Goal: Information Seeking & Learning: Check status

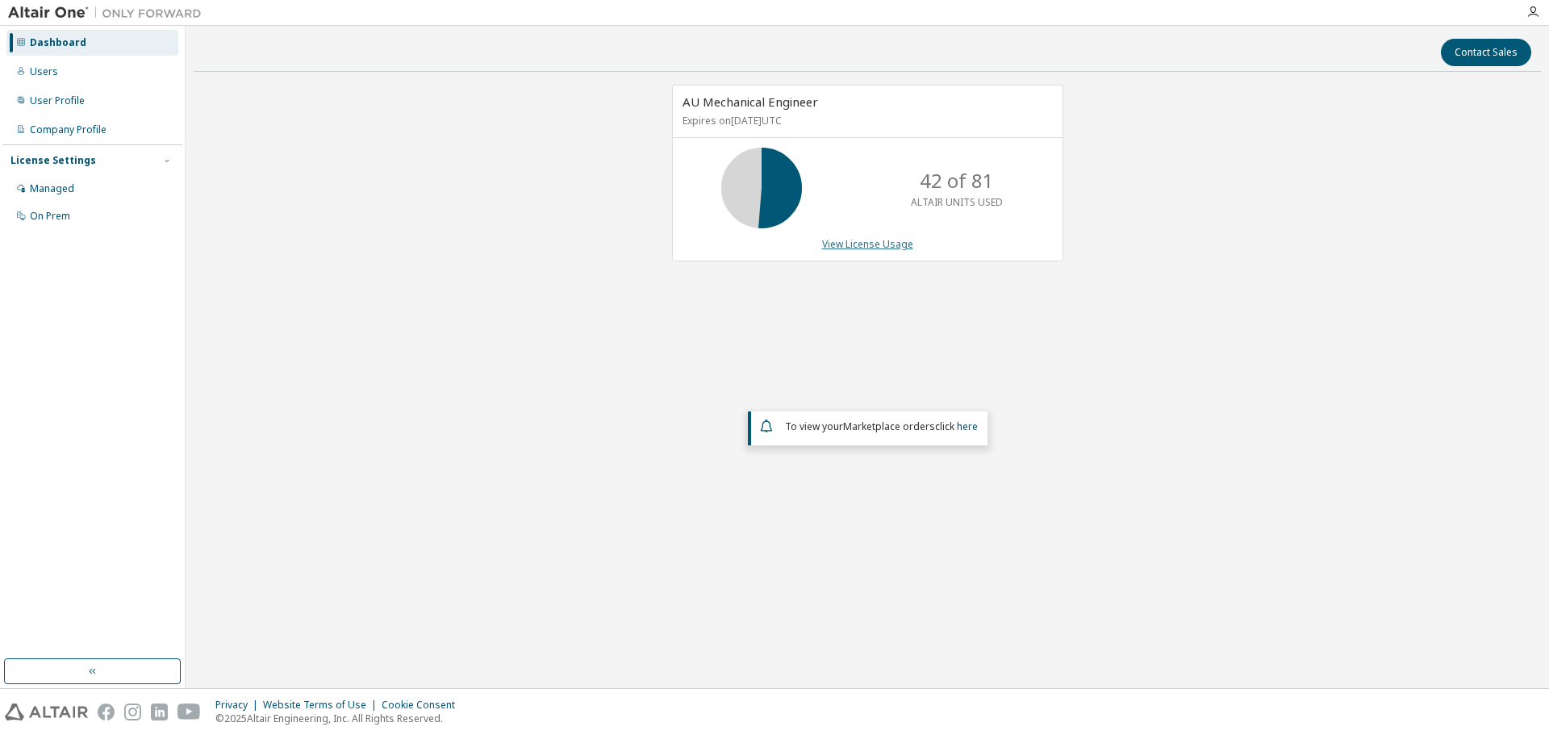
click at [882, 247] on link "View License Usage" at bounding box center [867, 244] width 91 height 14
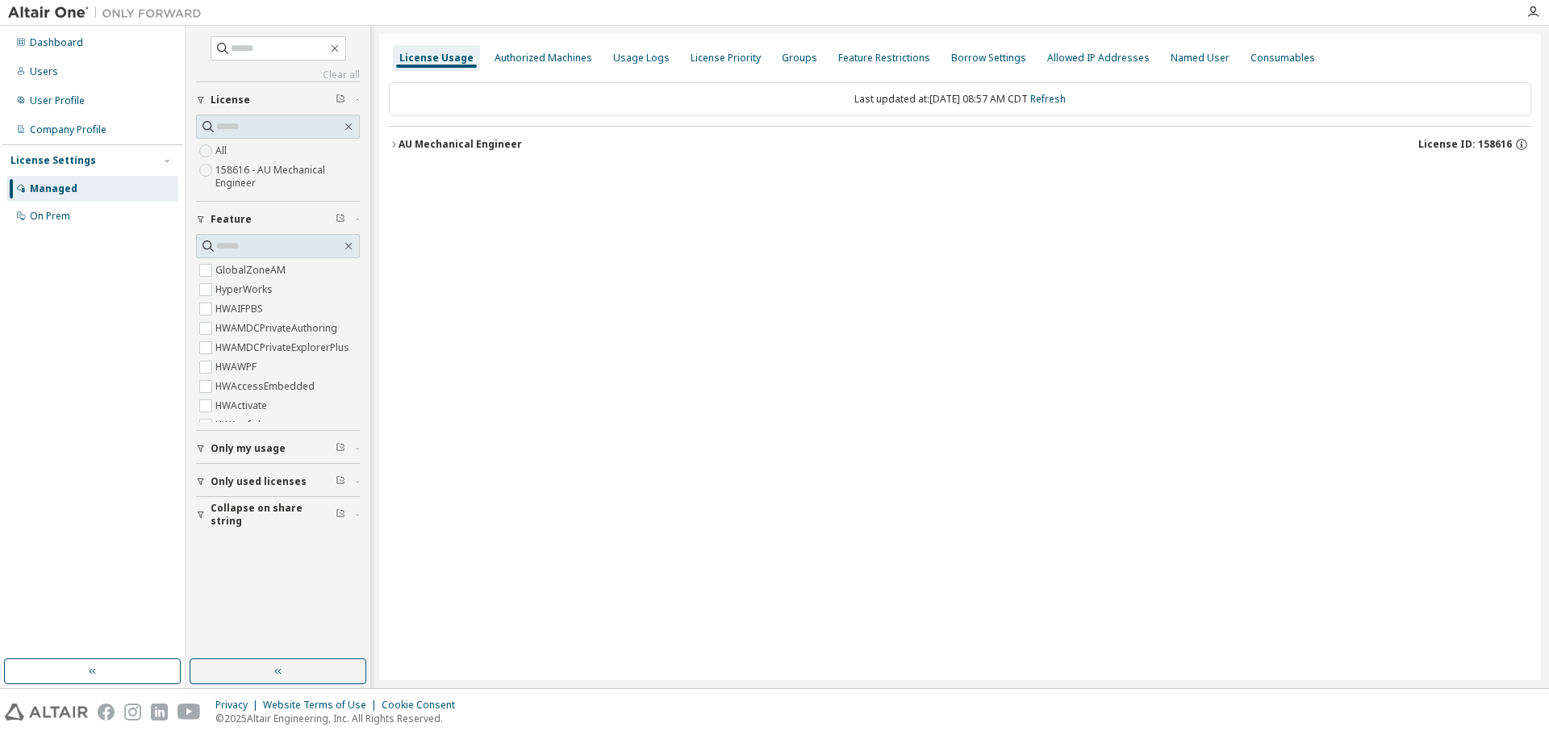
click at [463, 138] on div "AU Mechanical Engineer" at bounding box center [460, 144] width 123 height 13
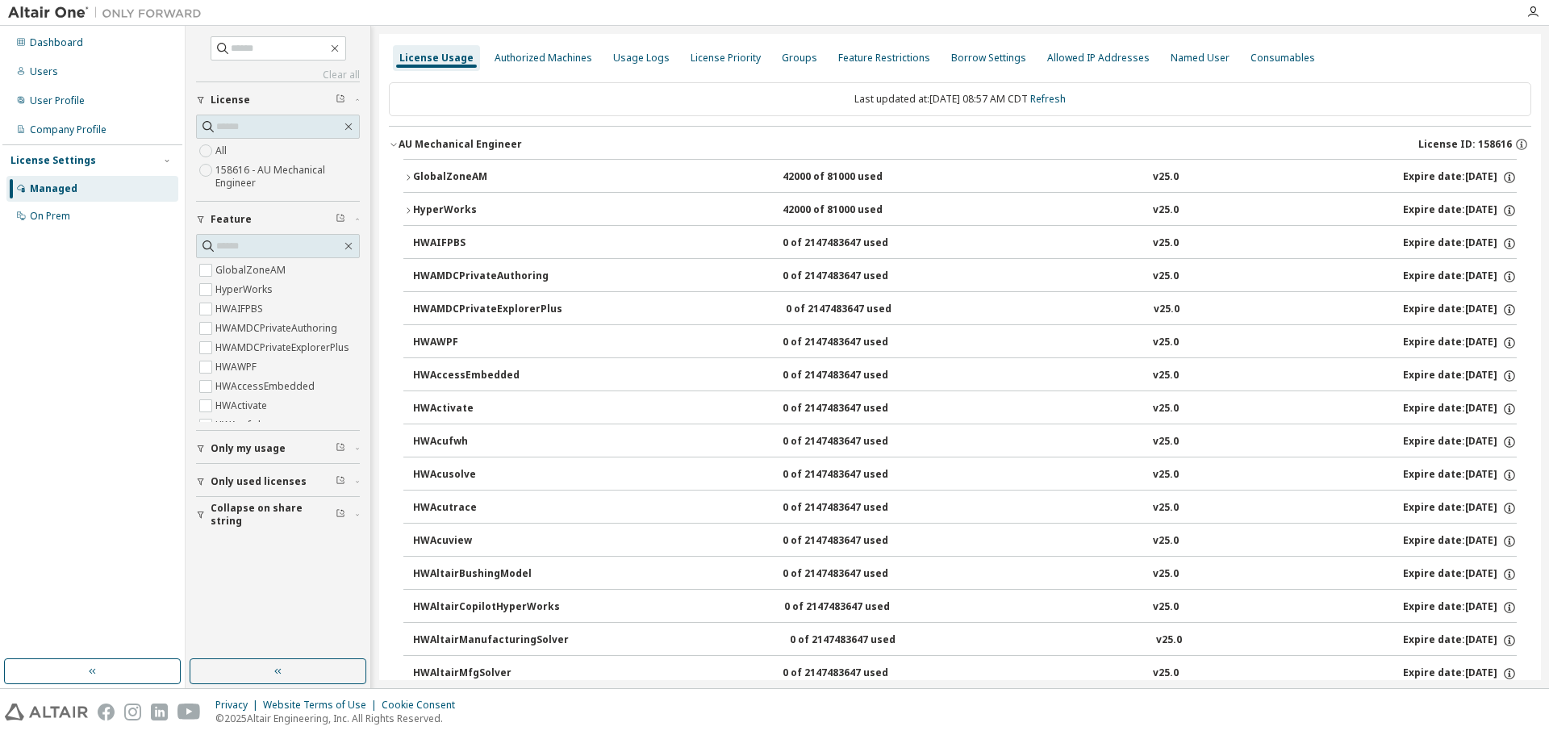
click at [500, 173] on div "GlobalZoneAM" at bounding box center [485, 177] width 145 height 15
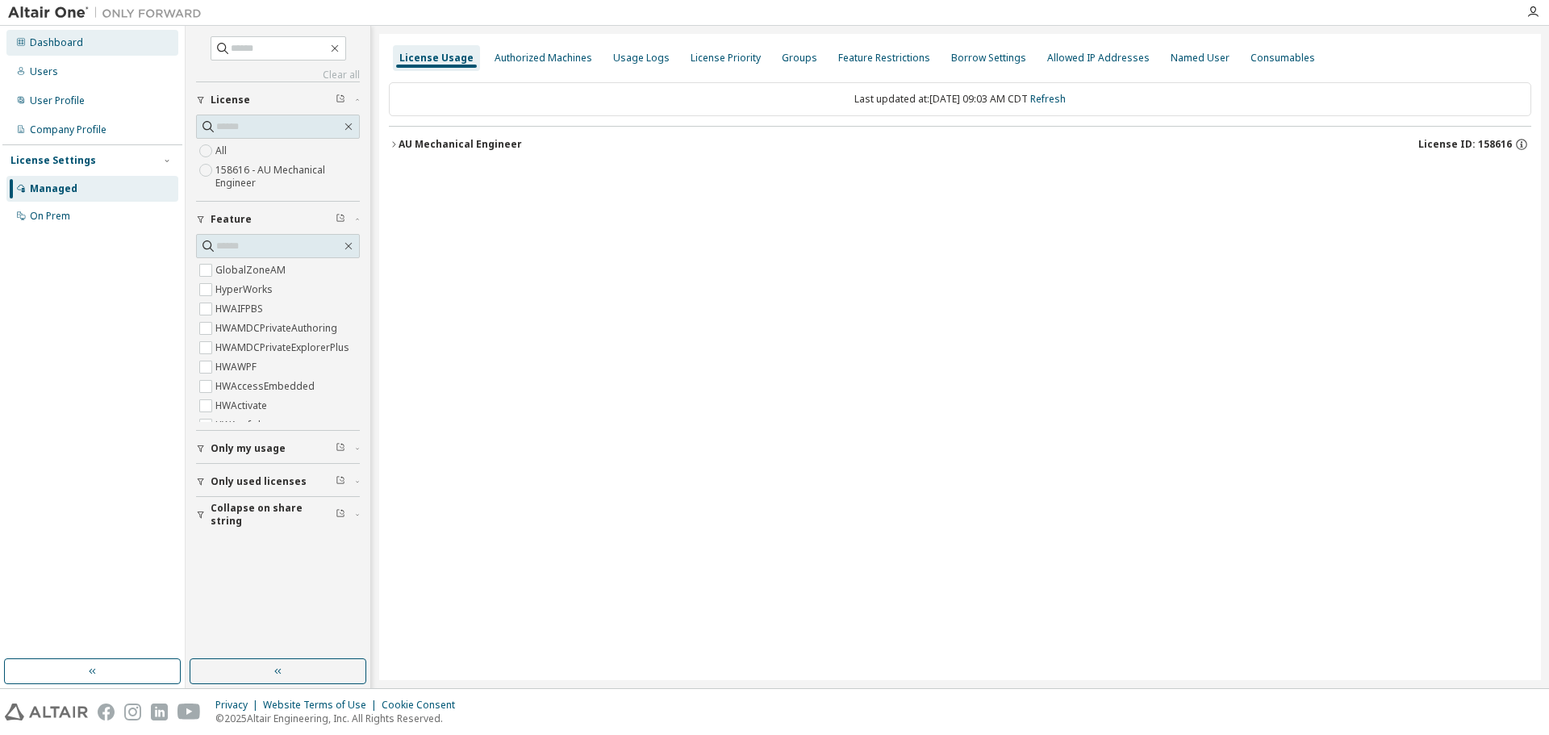
click at [83, 49] on div "Dashboard" at bounding box center [92, 43] width 172 height 26
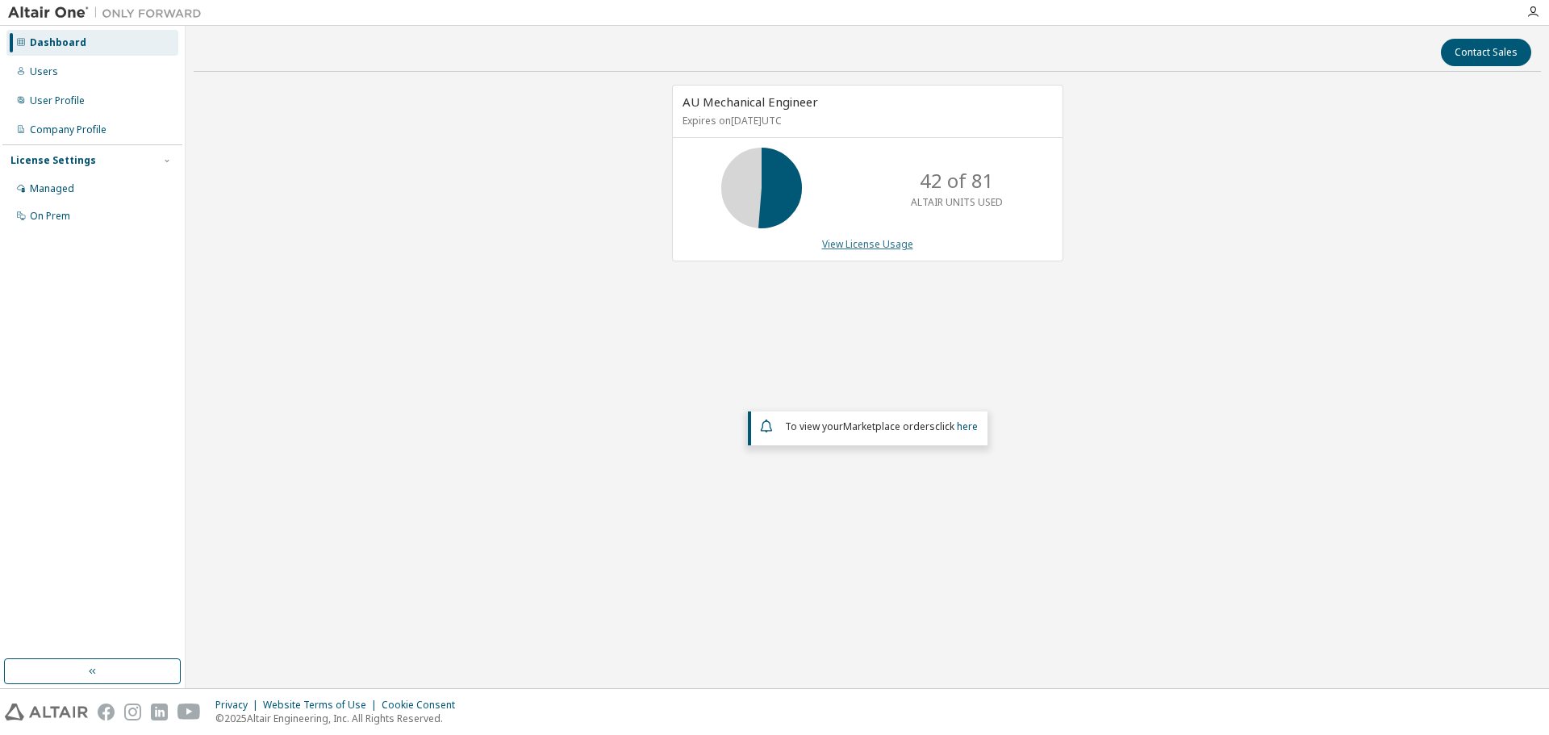
click at [876, 242] on link "View License Usage" at bounding box center [867, 244] width 91 height 14
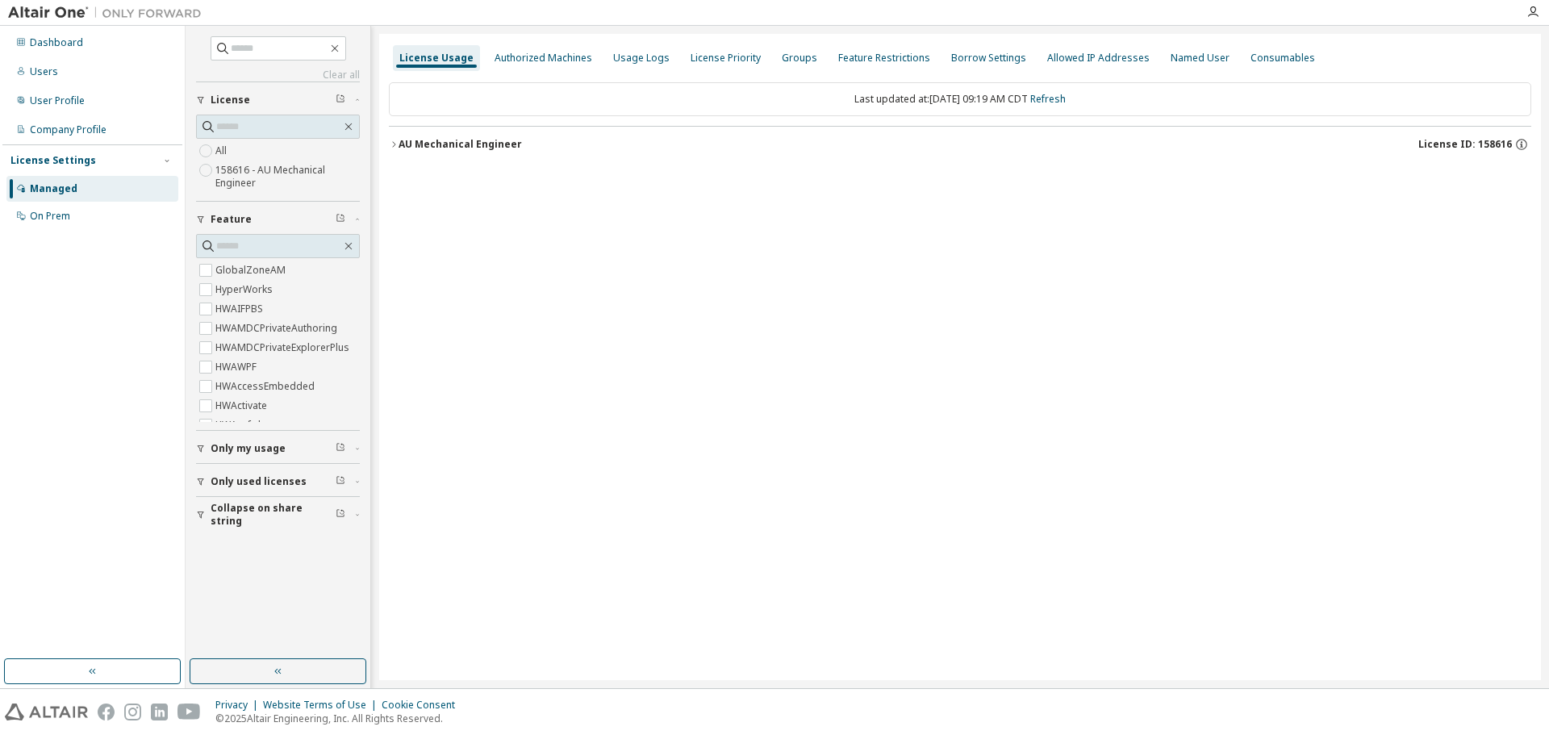
click at [467, 139] on div "AU Mechanical Engineer" at bounding box center [460, 144] width 123 height 13
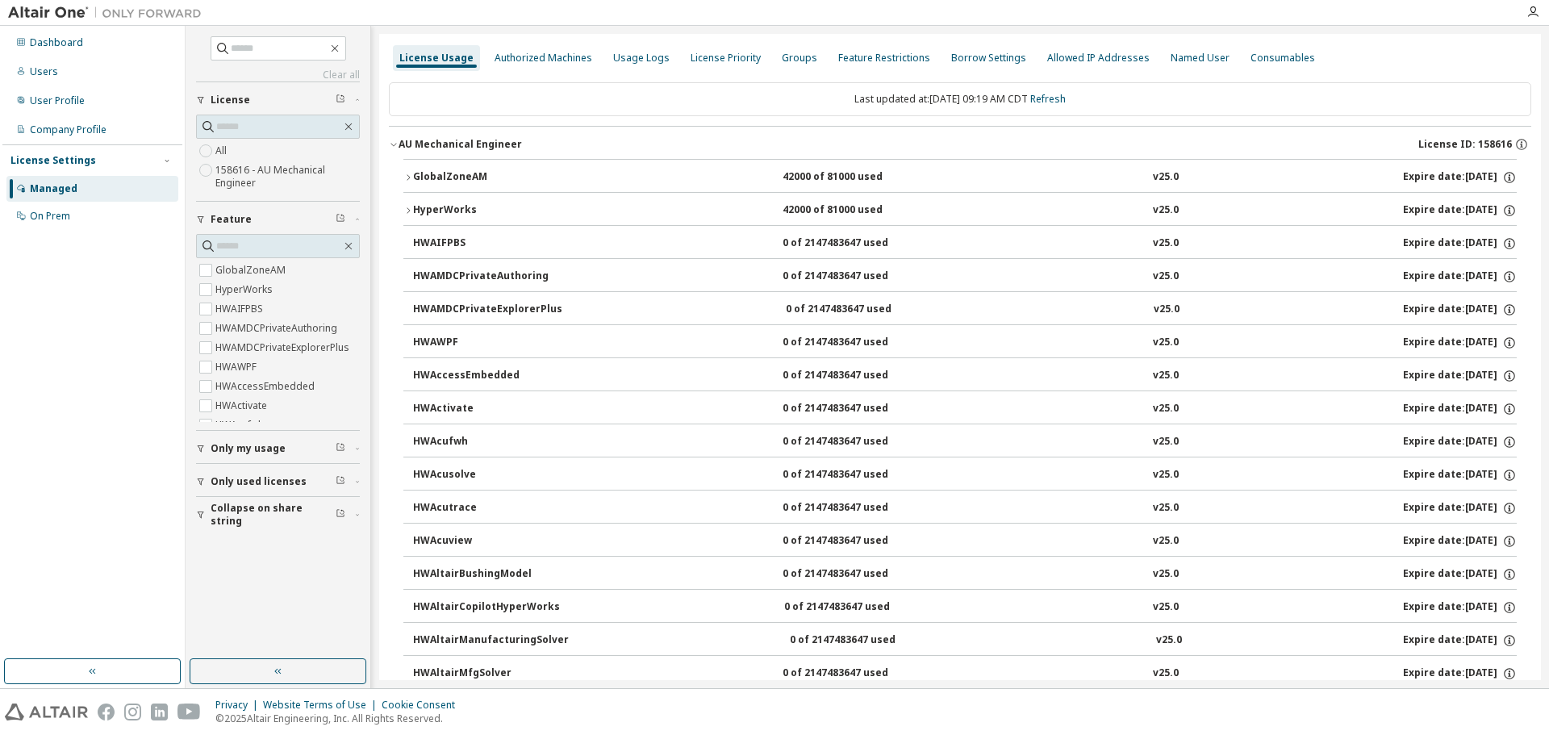
click at [439, 162] on button "GlobalZoneAM 42000 of 81000 used v25.0 Expire date: [DATE]" at bounding box center [960, 178] width 1114 height 36
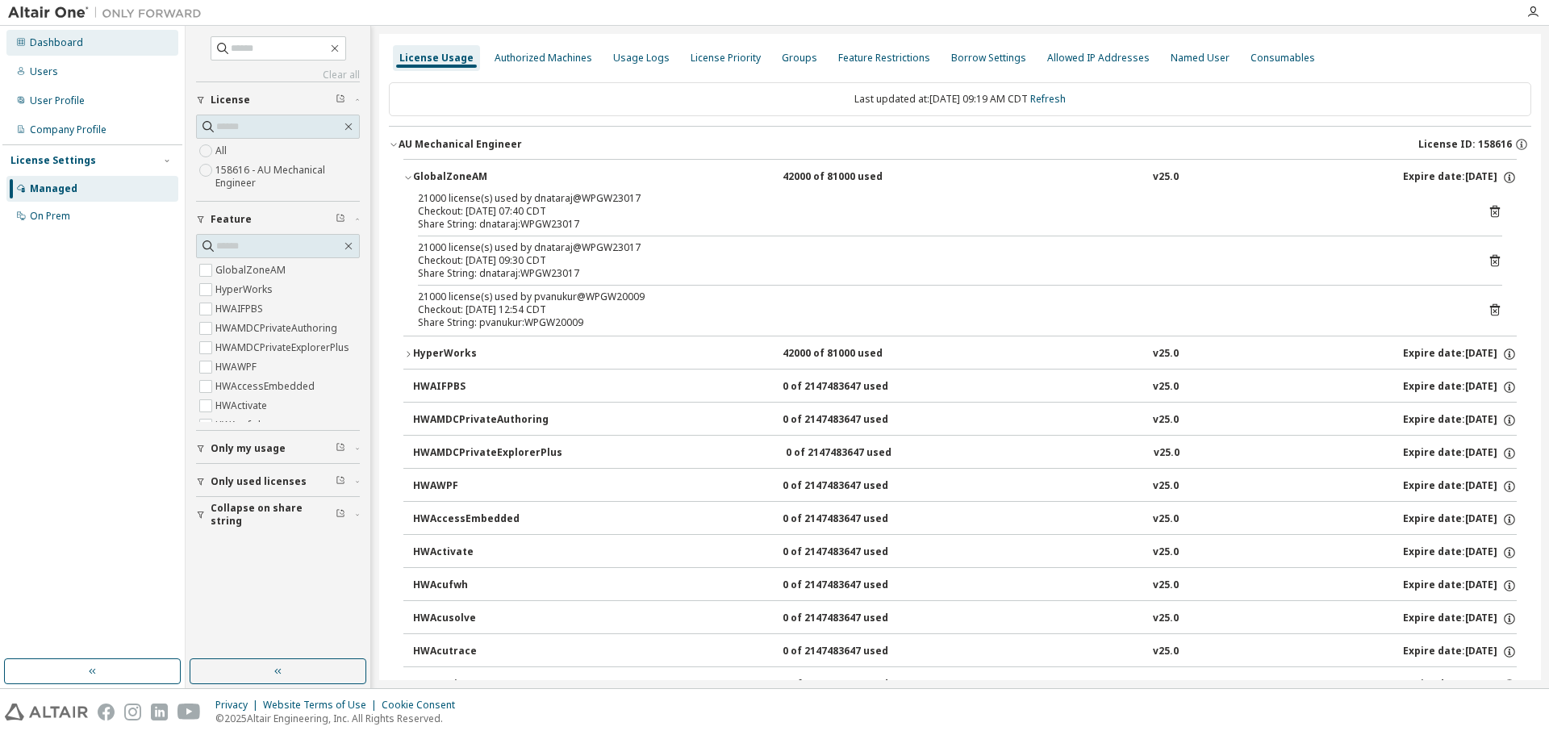
drag, startPoint x: 42, startPoint y: 45, endPoint x: 77, endPoint y: 52, distance: 36.1
click at [43, 45] on div "Dashboard" at bounding box center [56, 42] width 53 height 13
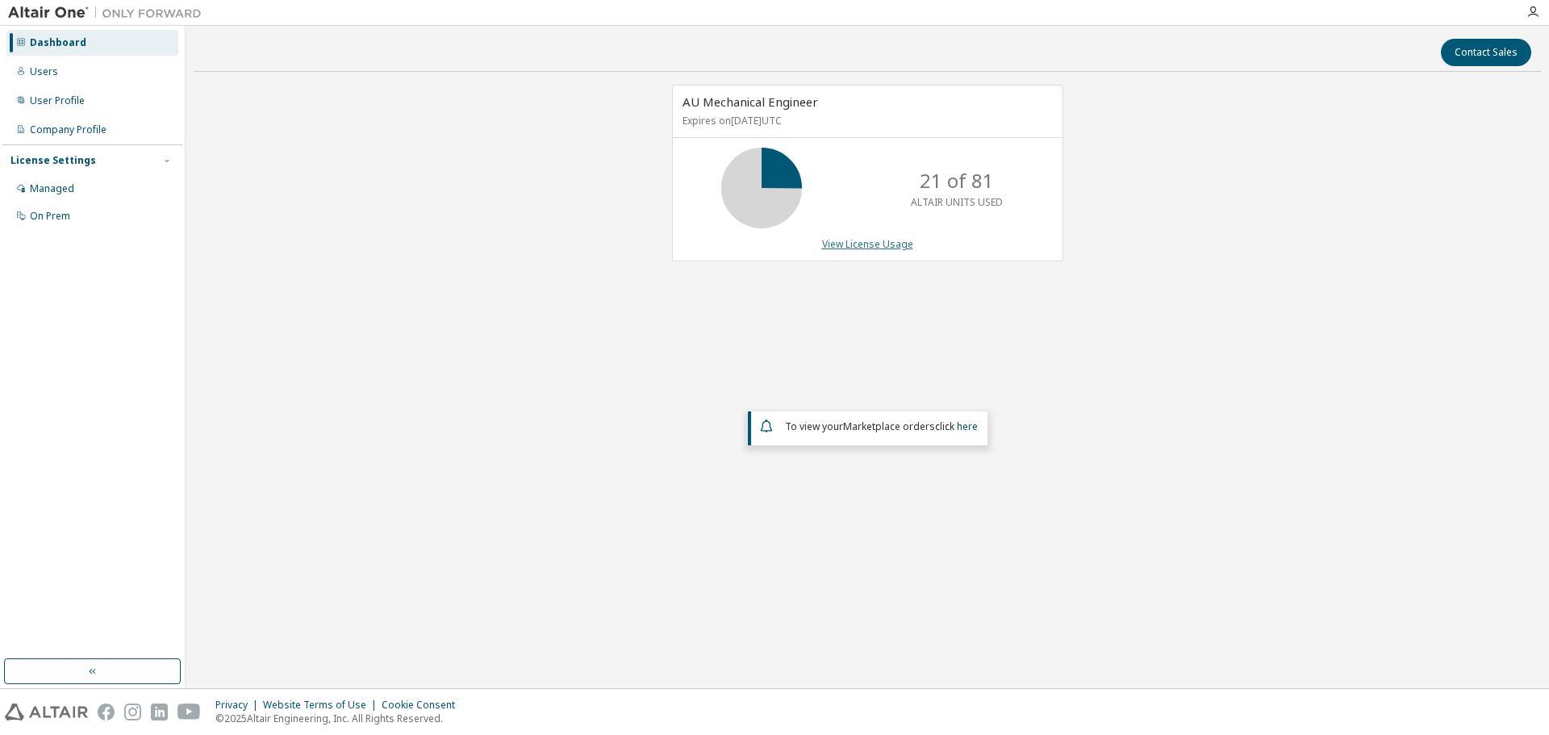
click at [880, 246] on link "View License Usage" at bounding box center [867, 244] width 91 height 14
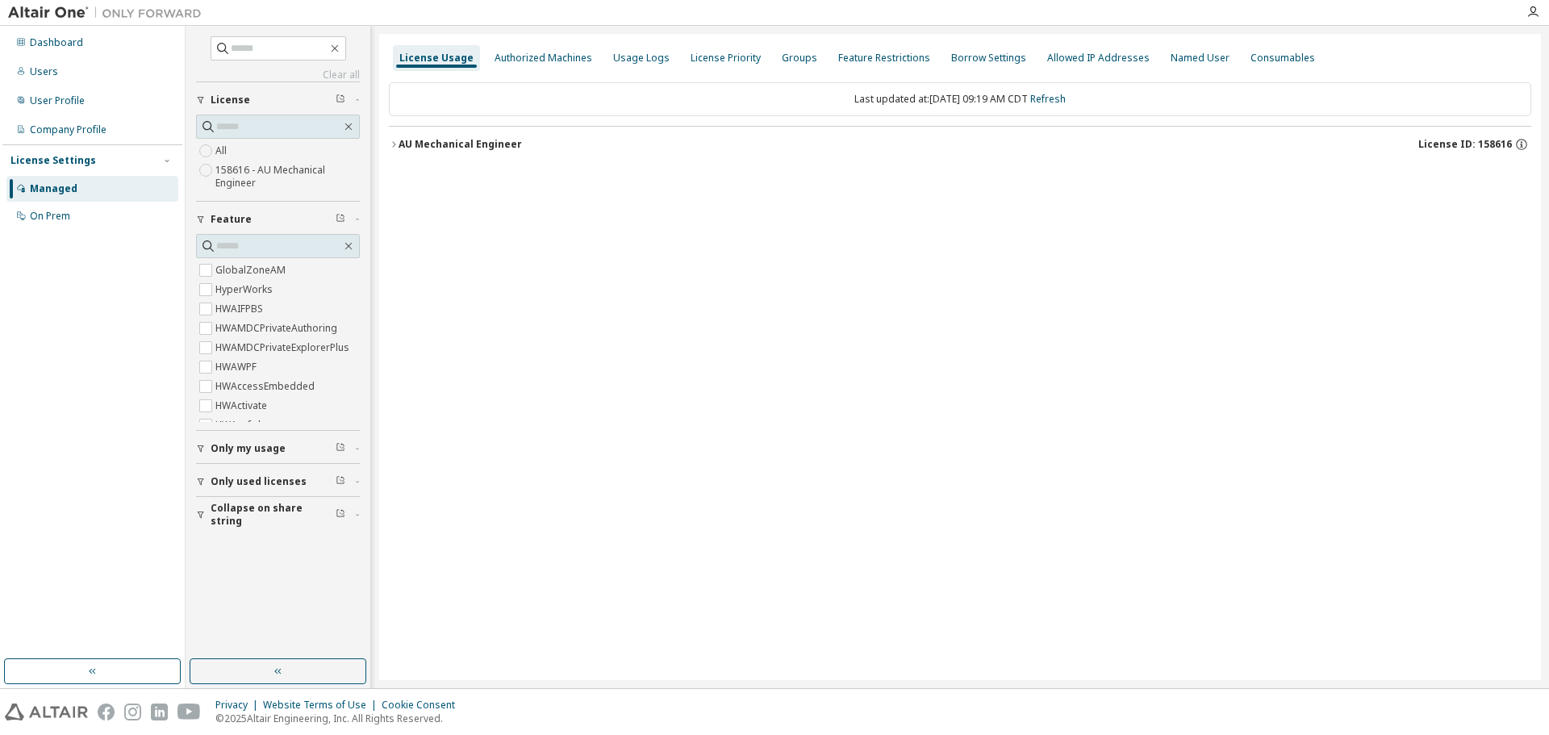
click at [457, 149] on div "AU Mechanical Engineer" at bounding box center [460, 144] width 123 height 13
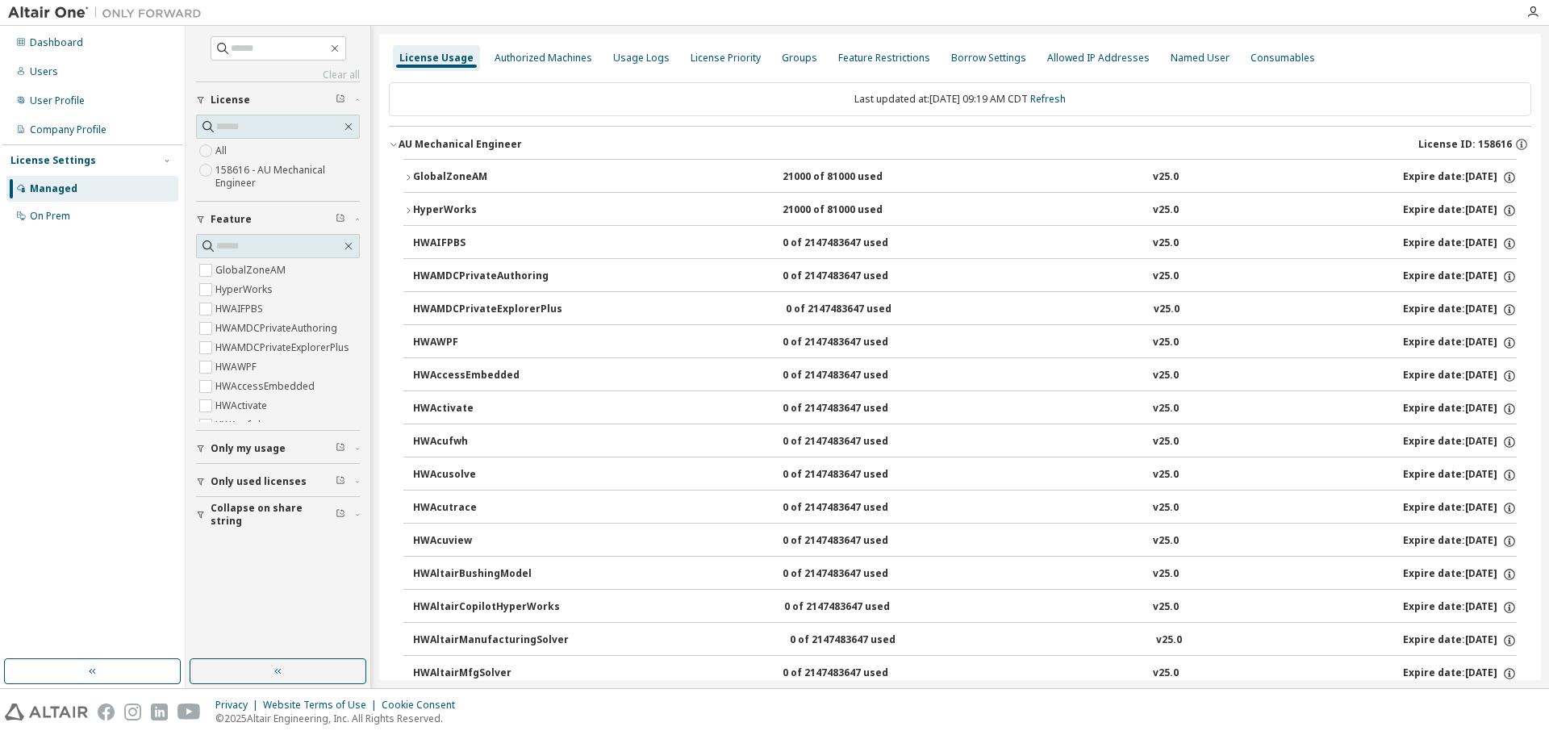
click at [475, 183] on div "GlobalZoneAM" at bounding box center [485, 177] width 145 height 15
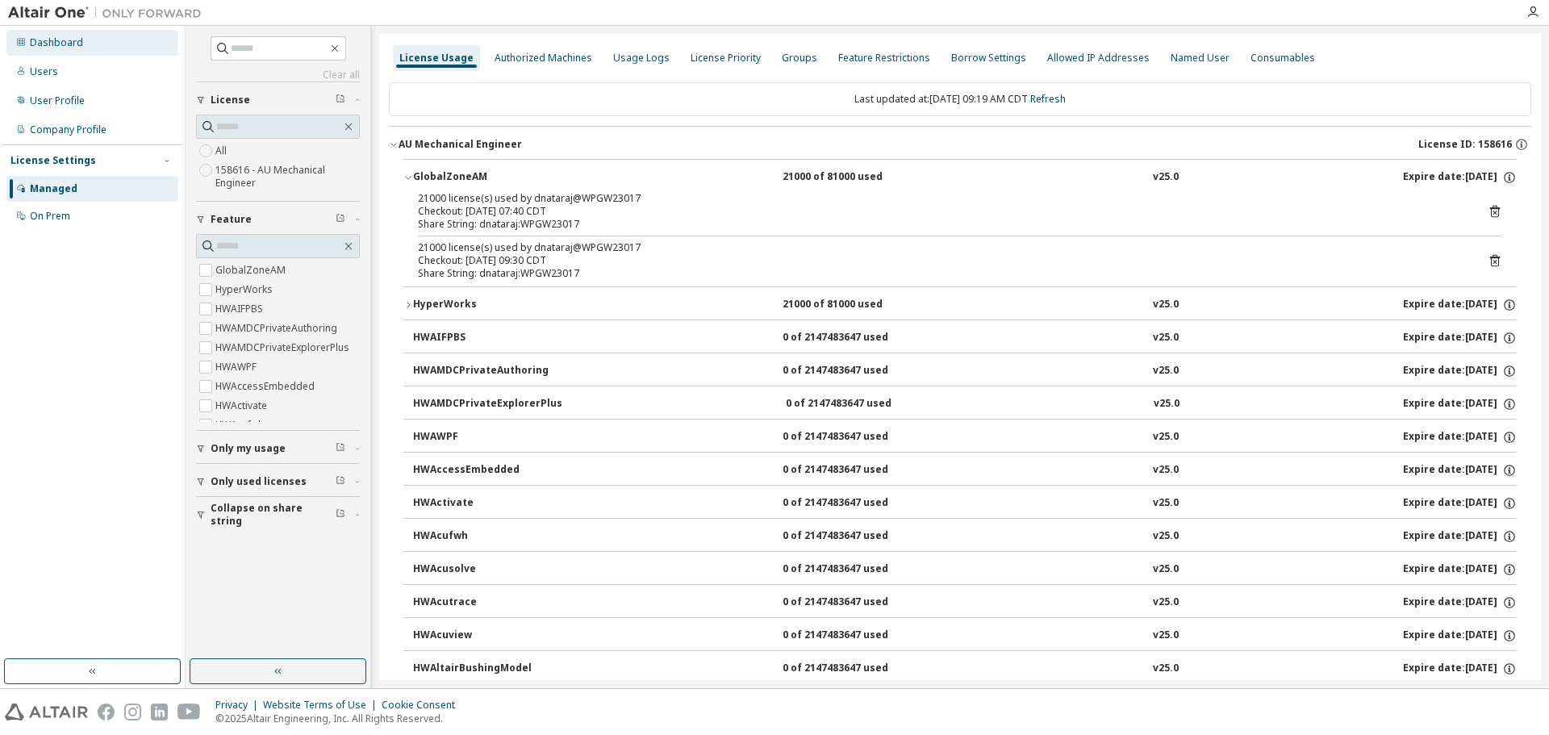
click at [27, 38] on div "Dashboard" at bounding box center [92, 43] width 172 height 26
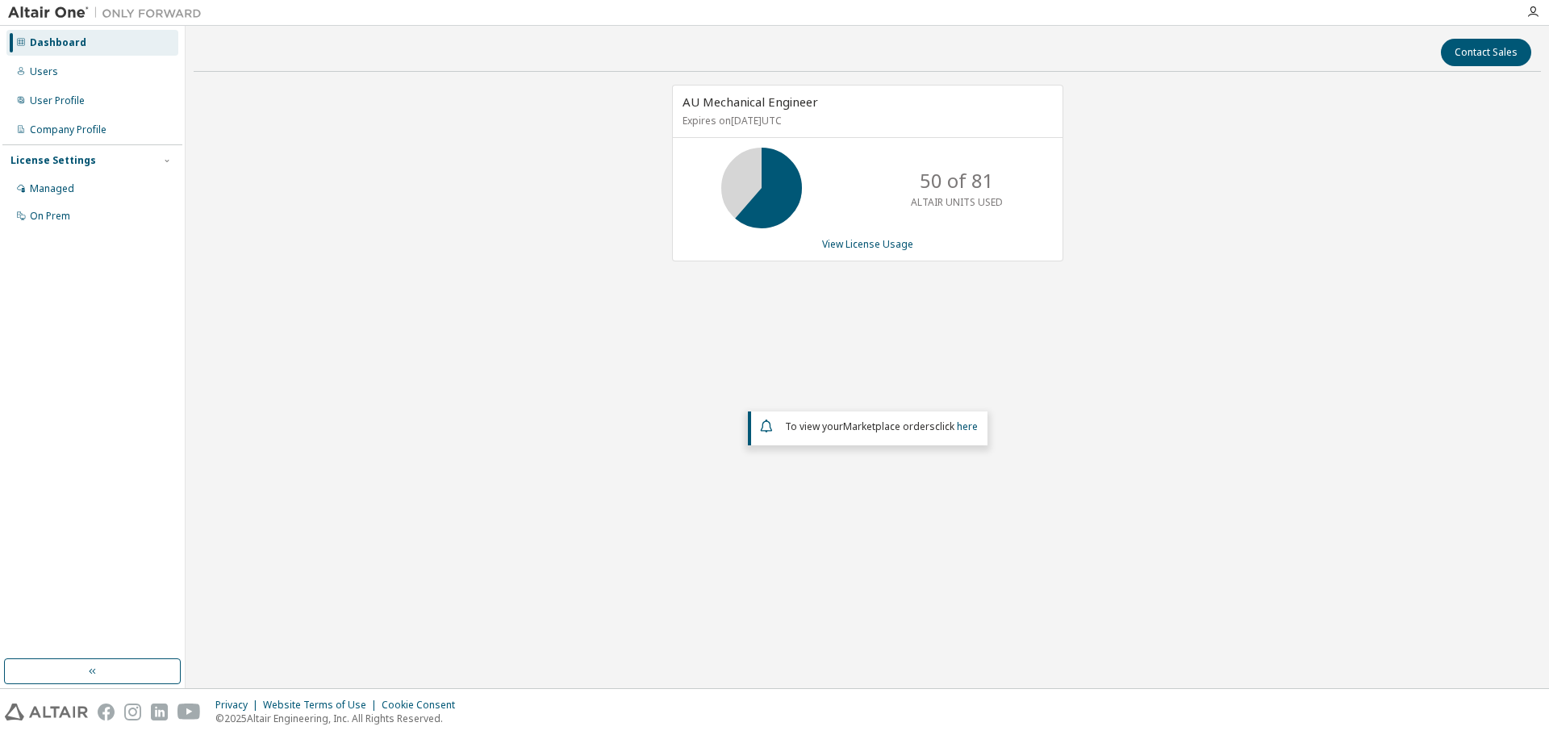
click at [816, 242] on div "View License Usage" at bounding box center [868, 244] width 370 height 13
click at [830, 243] on link "View License Usage" at bounding box center [867, 244] width 91 height 14
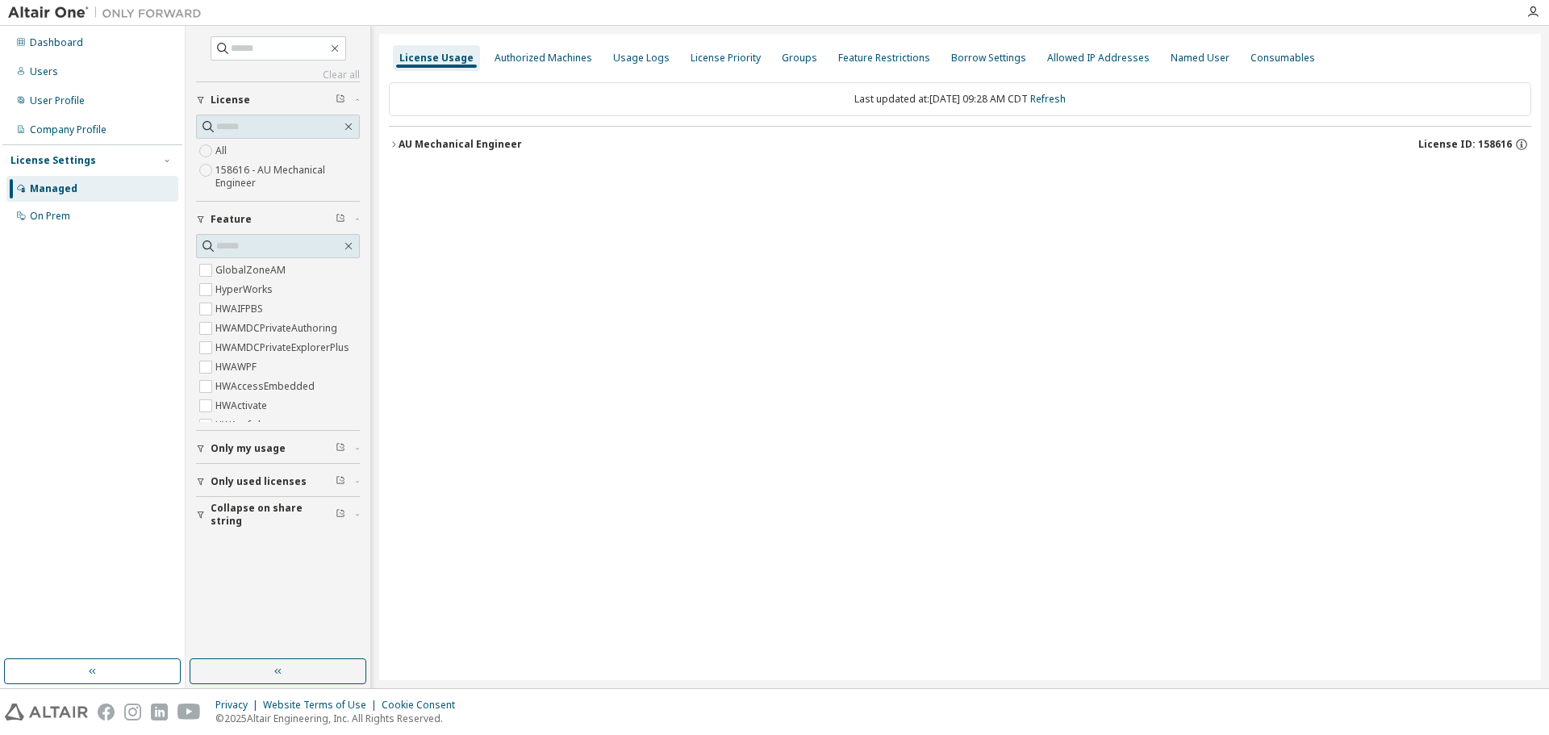
drag, startPoint x: 454, startPoint y: 138, endPoint x: 516, endPoint y: 206, distance: 92.0
click at [454, 140] on div "AU Mechanical Engineer" at bounding box center [460, 144] width 123 height 13
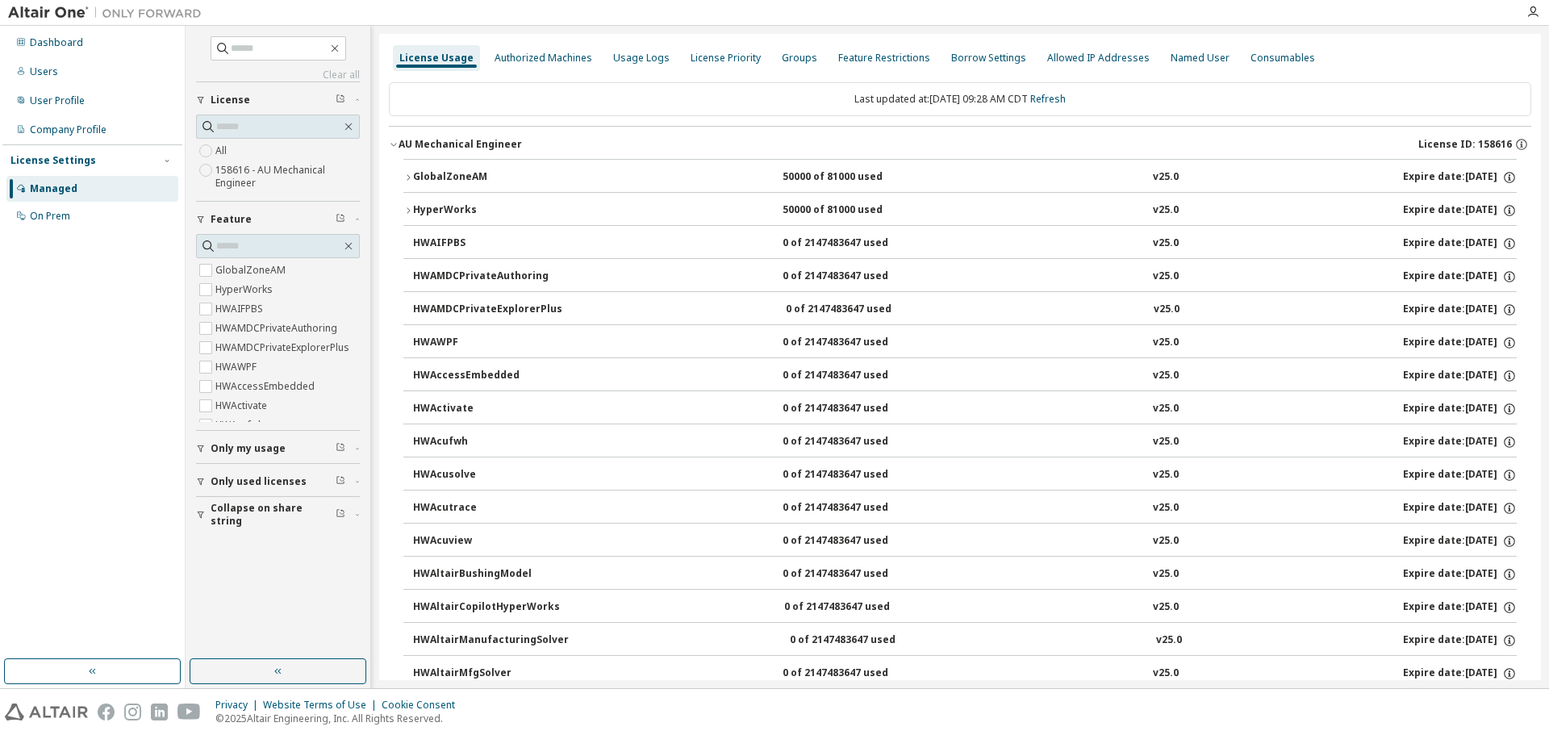
click at [455, 175] on div "GlobalZoneAM" at bounding box center [485, 177] width 145 height 15
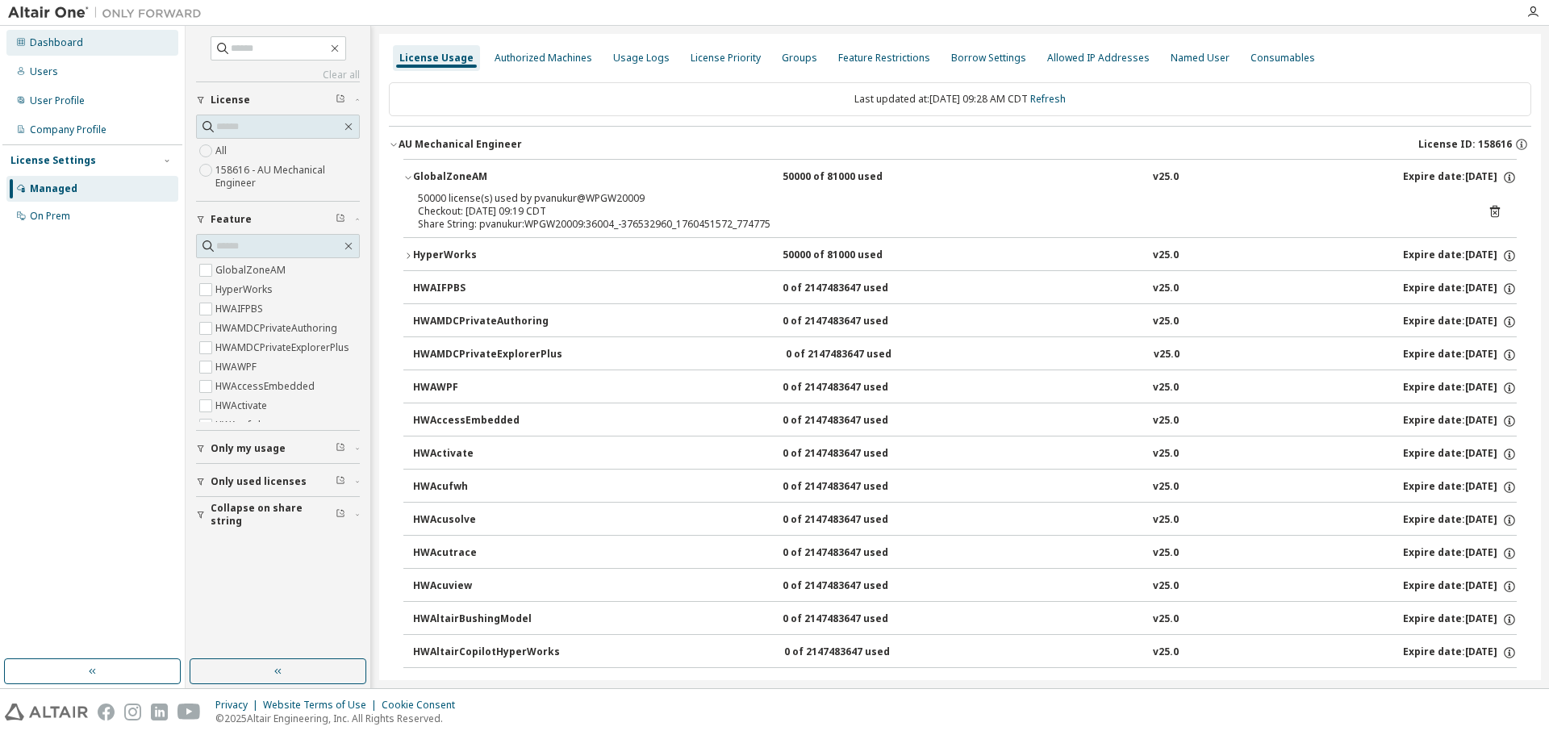
click at [77, 35] on div "Dashboard" at bounding box center [92, 43] width 172 height 26
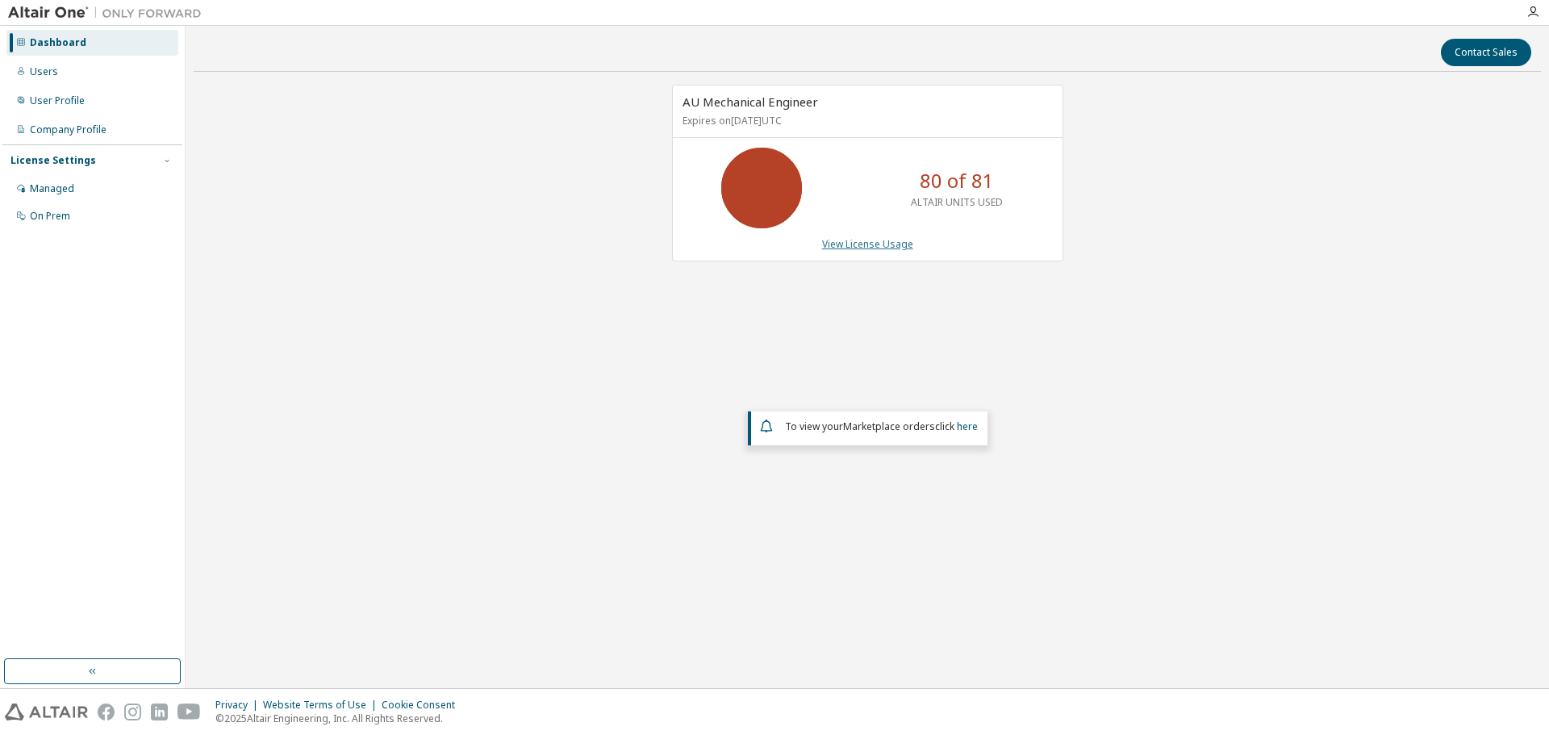
click at [858, 246] on link "View License Usage" at bounding box center [867, 244] width 91 height 14
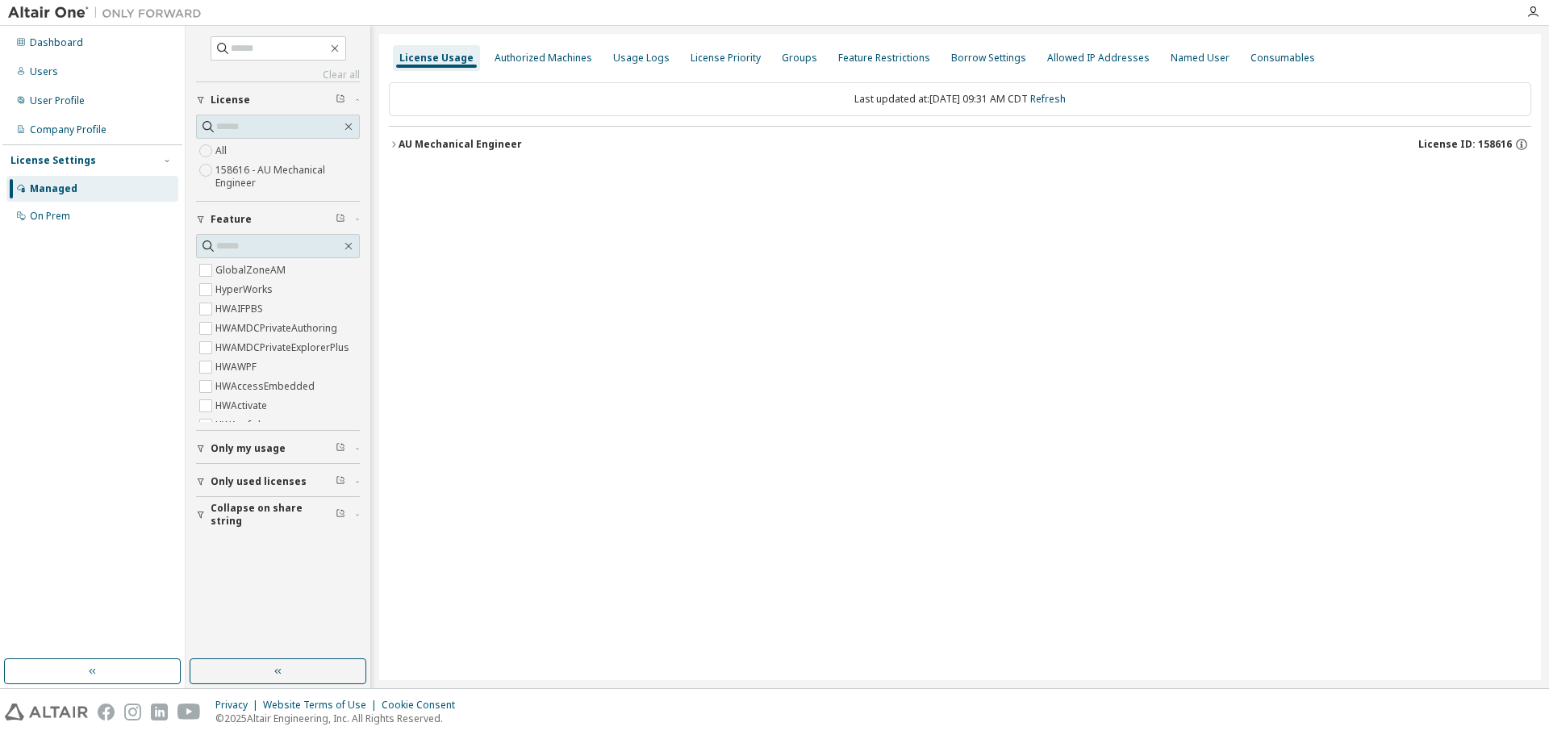
click at [445, 132] on button "AU Mechanical Engineer License ID: 158616" at bounding box center [960, 145] width 1143 height 36
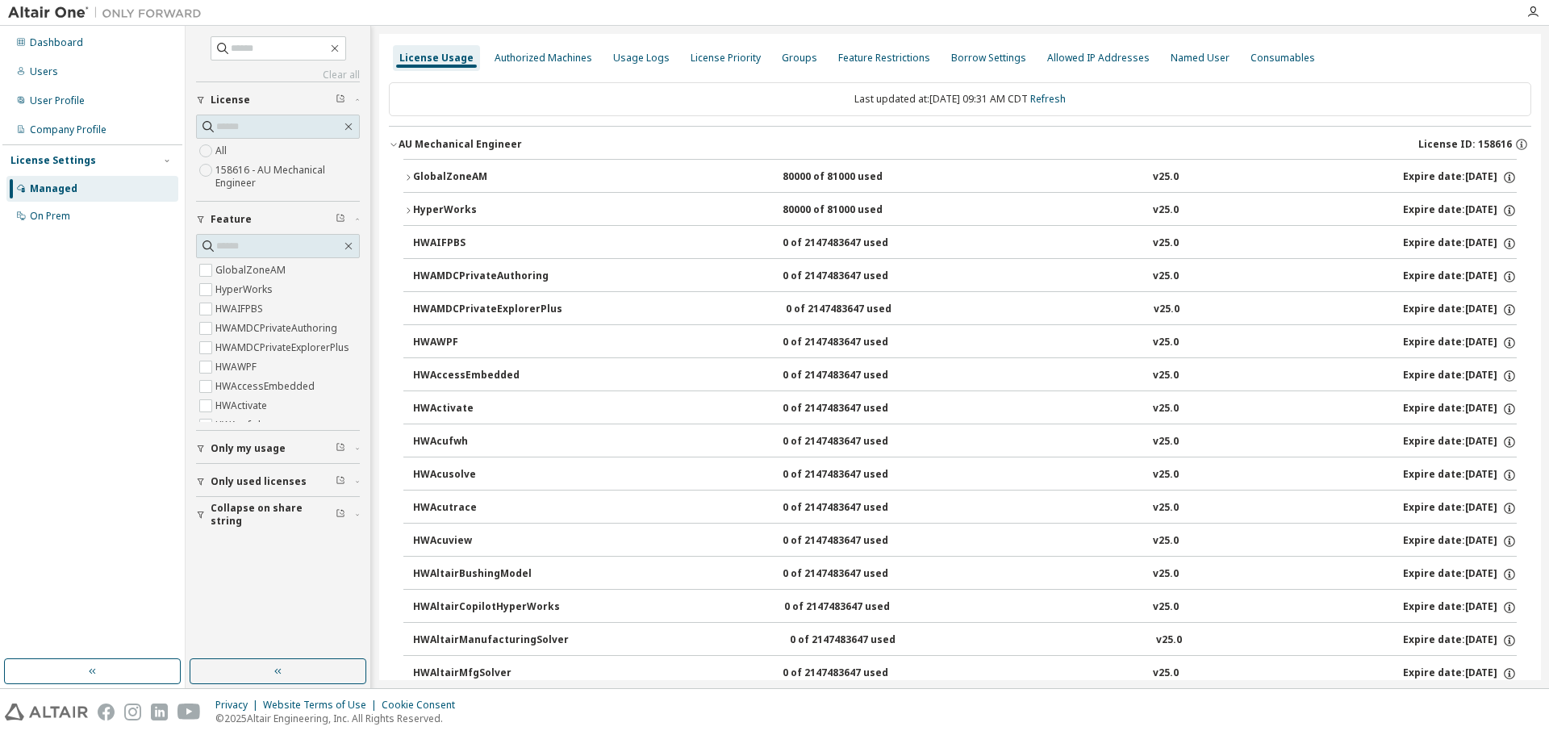
click at [455, 173] on div "GlobalZoneAM" at bounding box center [485, 177] width 145 height 15
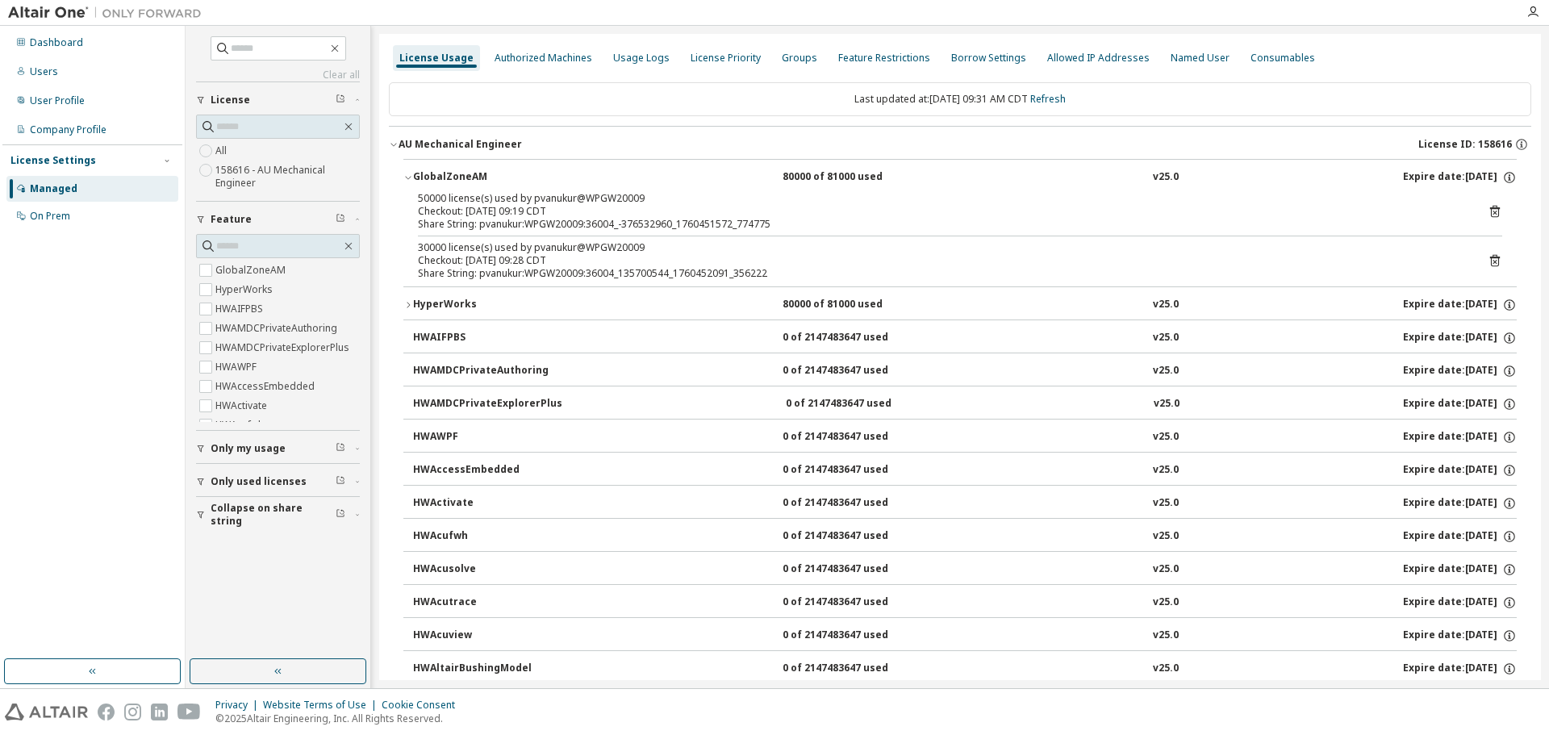
click at [22, 5] on img at bounding box center [109, 13] width 202 height 16
click at [52, 31] on div "Dashboard" at bounding box center [92, 43] width 172 height 26
